Goal: Information Seeking & Learning: Find specific fact

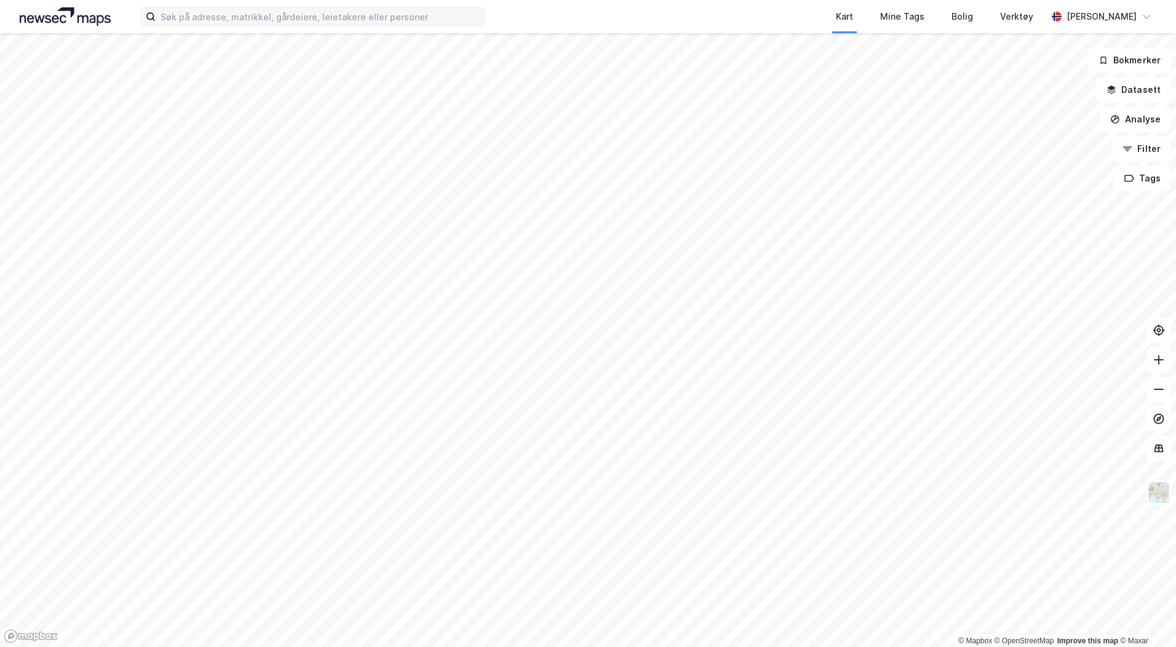
click at [436, 25] on label at bounding box center [312, 17] width 345 height 20
click at [423, 12] on input at bounding box center [320, 16] width 329 height 18
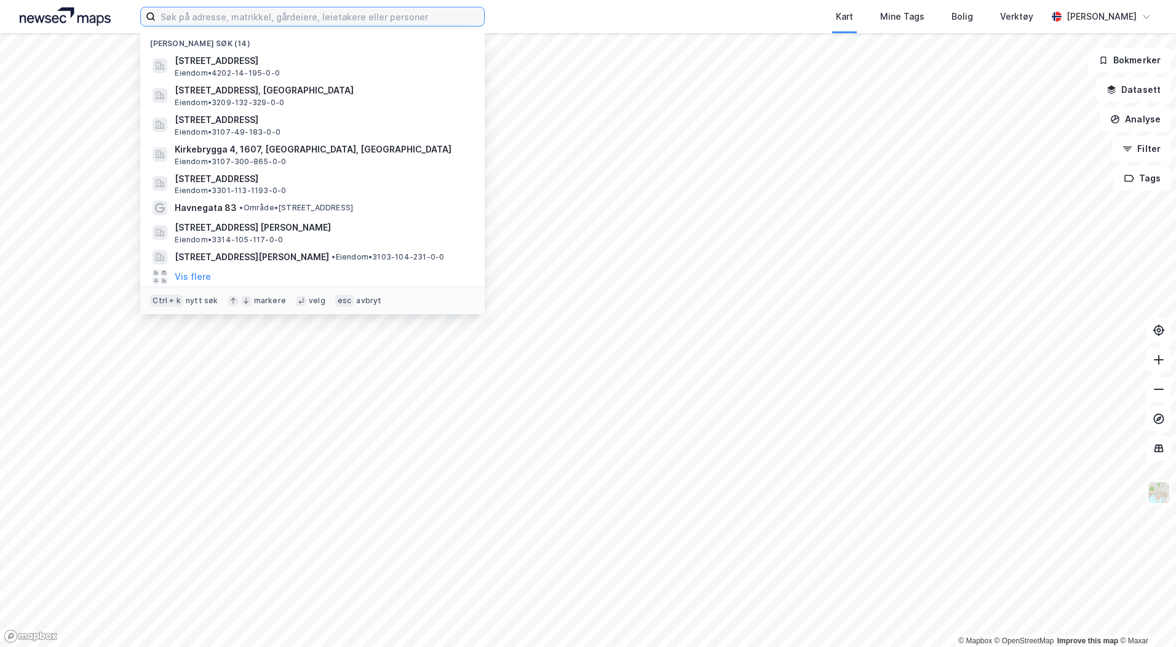
click at [423, 15] on input at bounding box center [320, 16] width 329 height 18
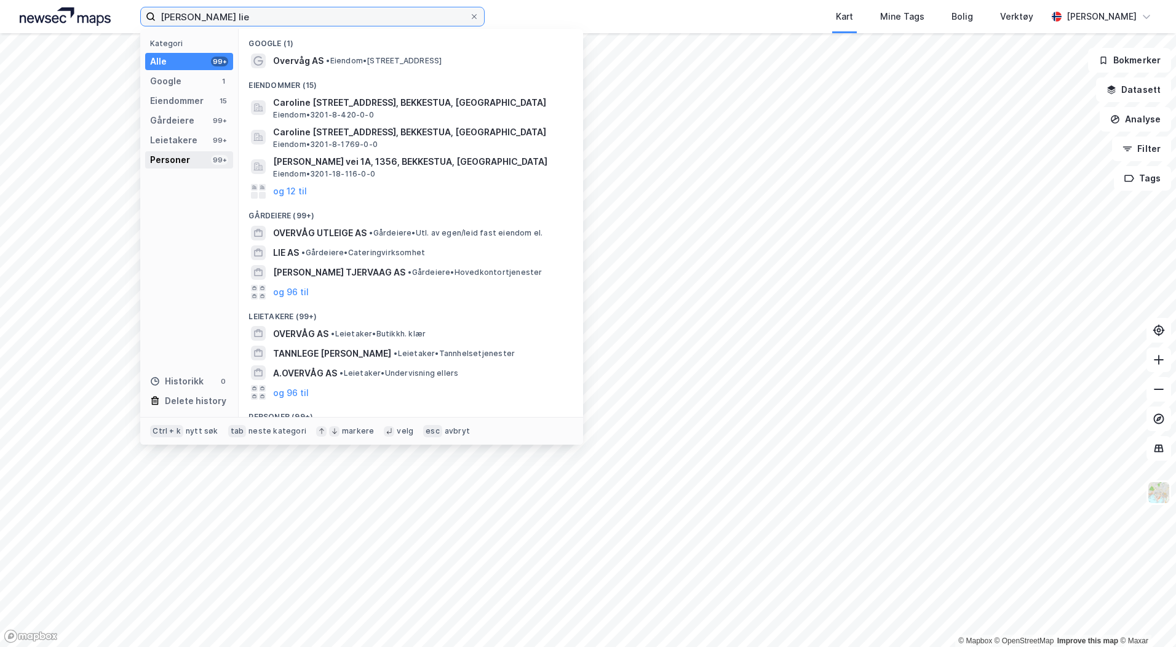
type input "[PERSON_NAME] lie"
click at [176, 159] on div "Personer" at bounding box center [170, 160] width 40 height 15
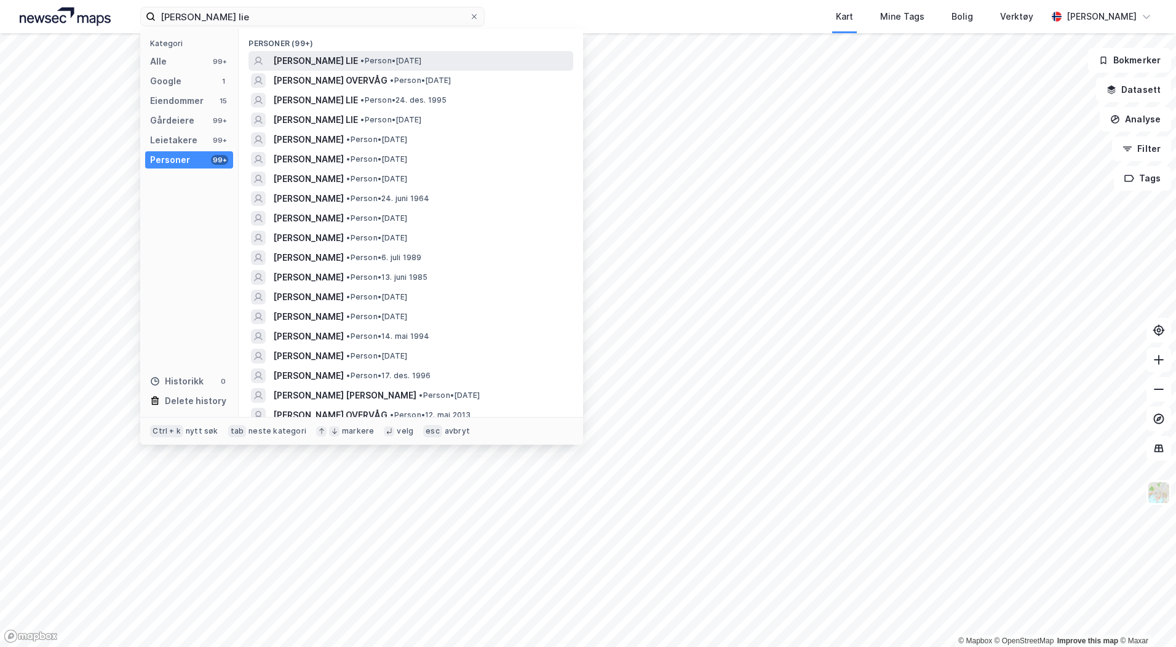
click at [411, 58] on span "• Person • [DATE]" at bounding box center [391, 61] width 61 height 10
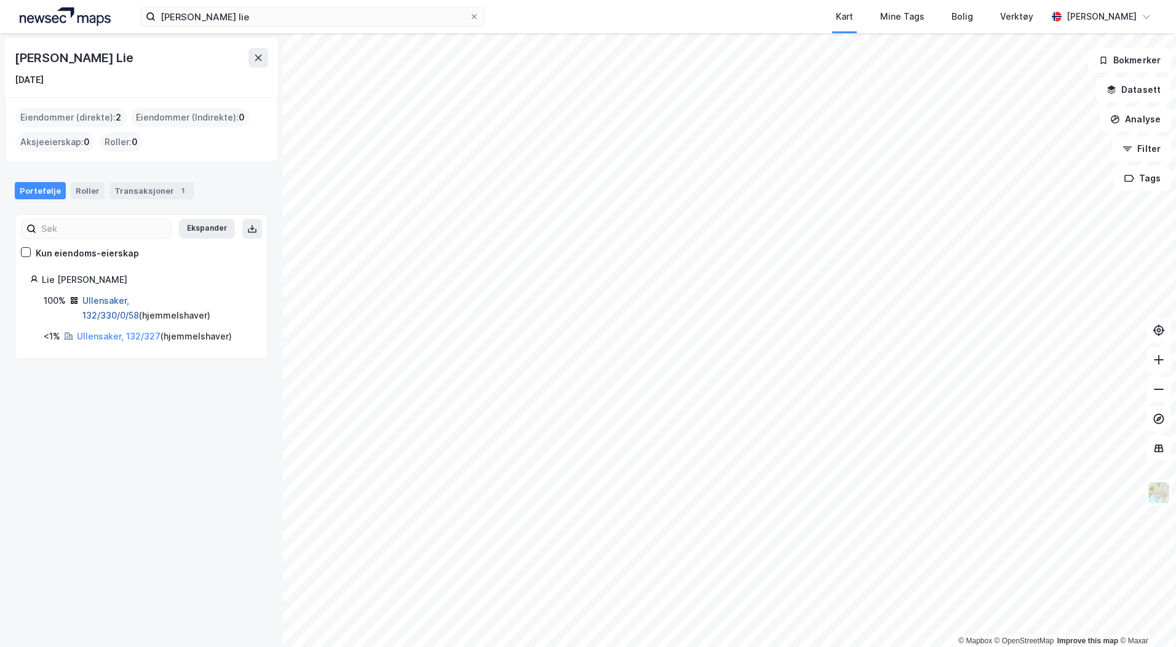
click at [130, 299] on link "Ullensaker, 132/330/0/58" at bounding box center [110, 307] width 57 height 25
click at [126, 301] on link "Ullensaker, 132/330/0/58" at bounding box center [110, 307] width 57 height 25
